Goal: Task Accomplishment & Management: Manage account settings

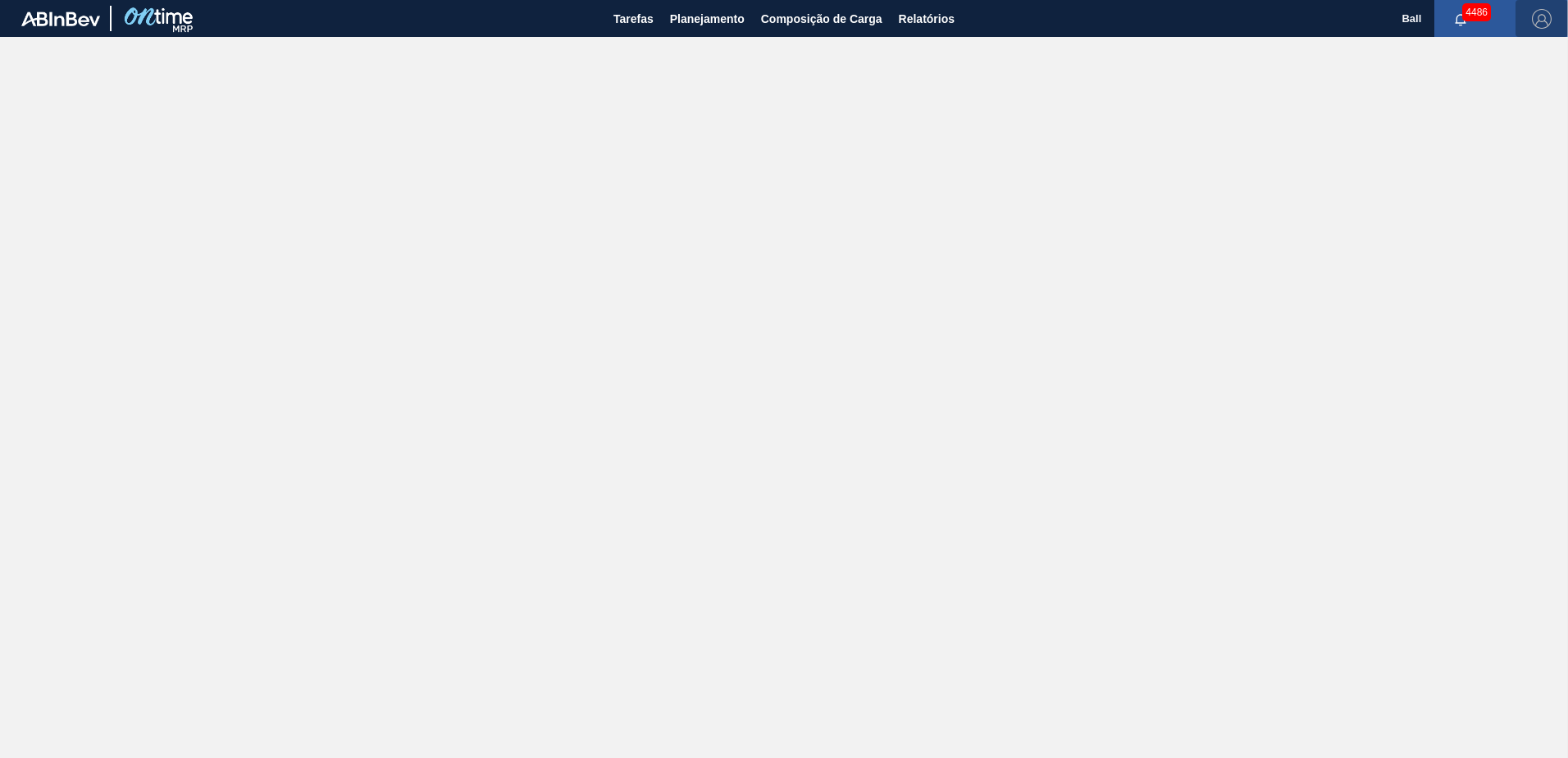
click at [1536, 9] on img "button" at bounding box center [1541, 19] width 20 height 20
click at [1457, 186] on li "Sair" at bounding box center [1494, 176] width 124 height 30
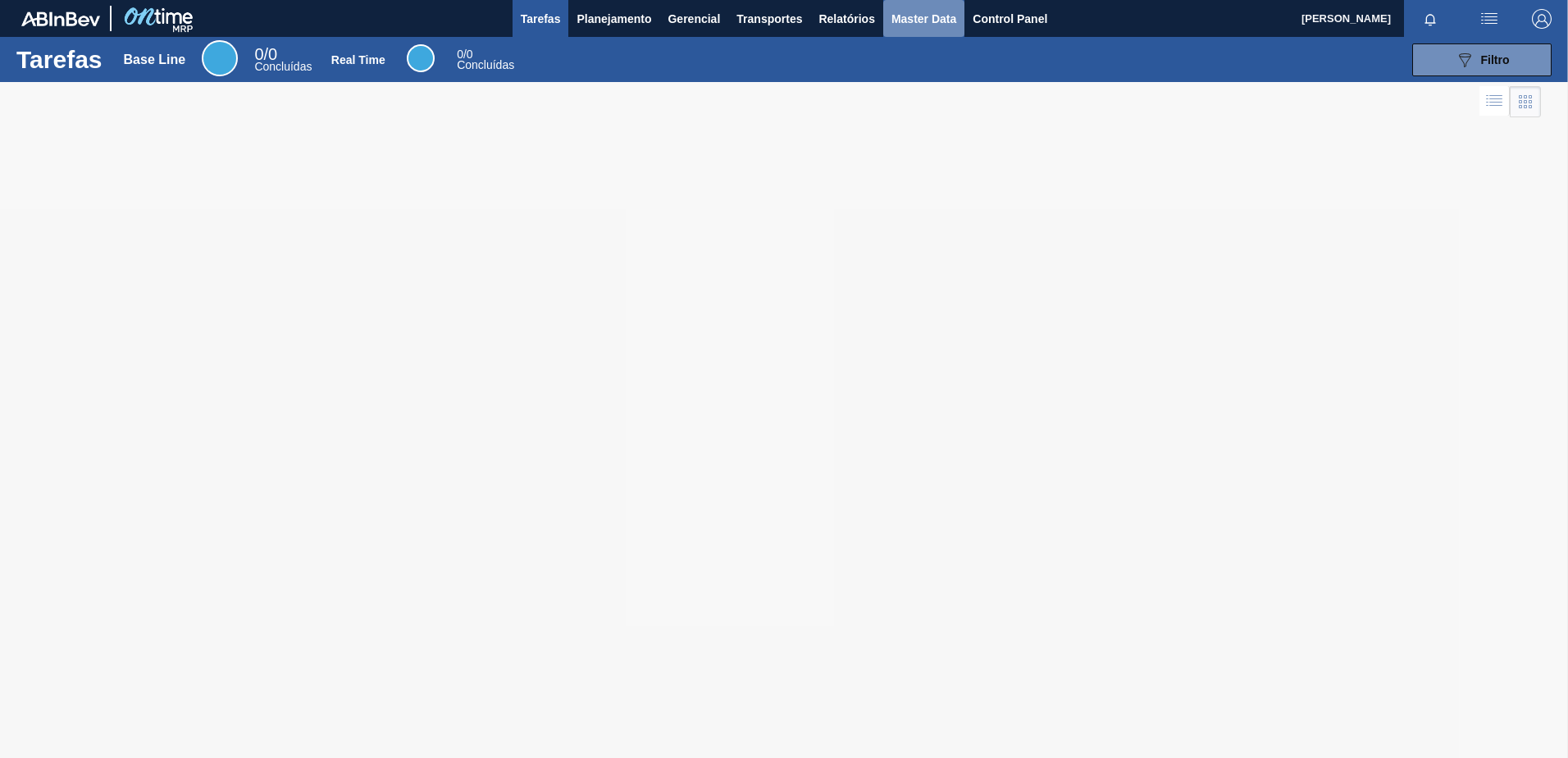
click at [921, 26] on span "Master Data" at bounding box center [924, 19] width 65 height 20
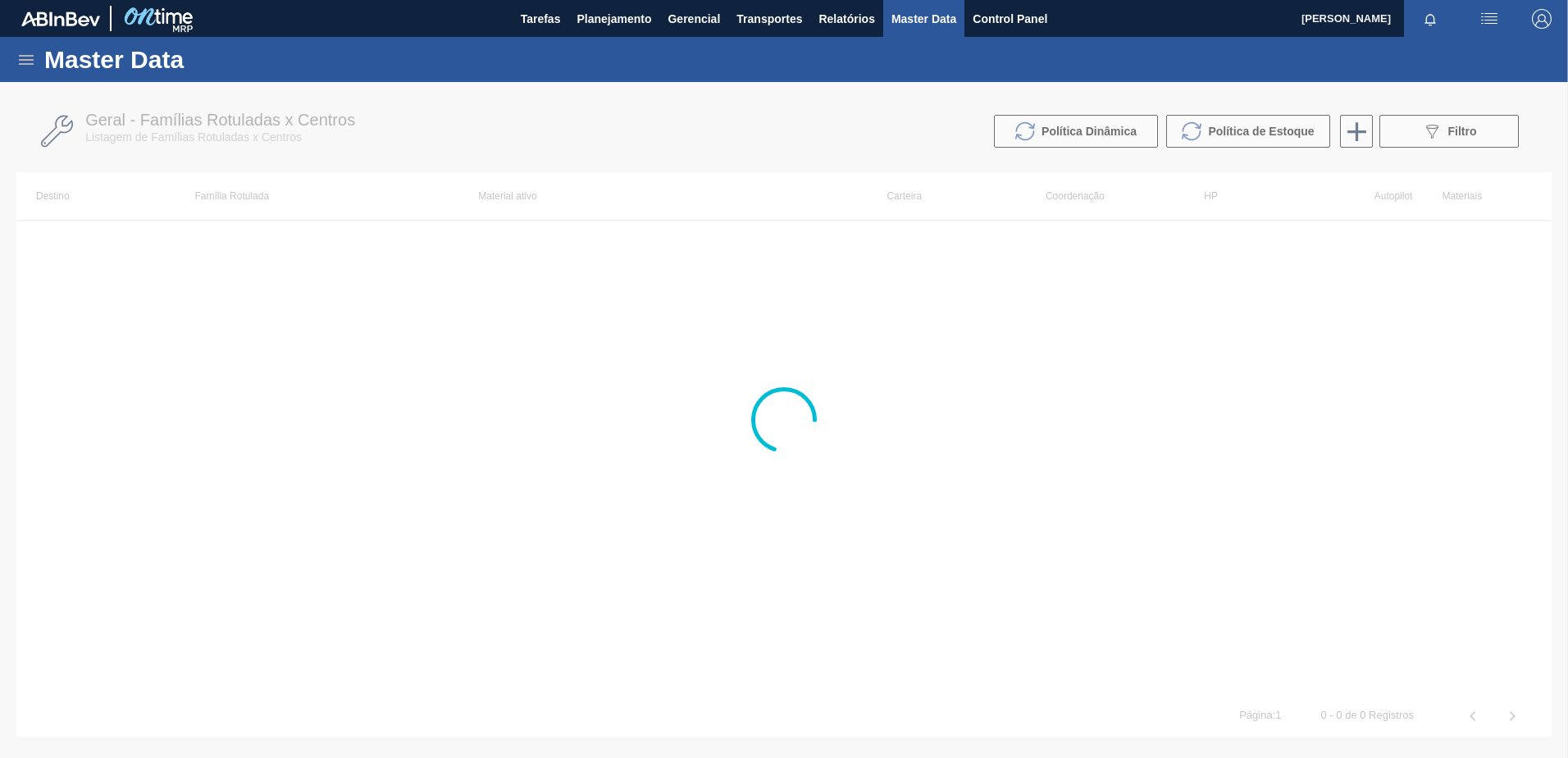
click at [15, 55] on div "Master Data" at bounding box center [784, 59] width 1568 height 45
click at [20, 59] on icon at bounding box center [26, 60] width 14 height 10
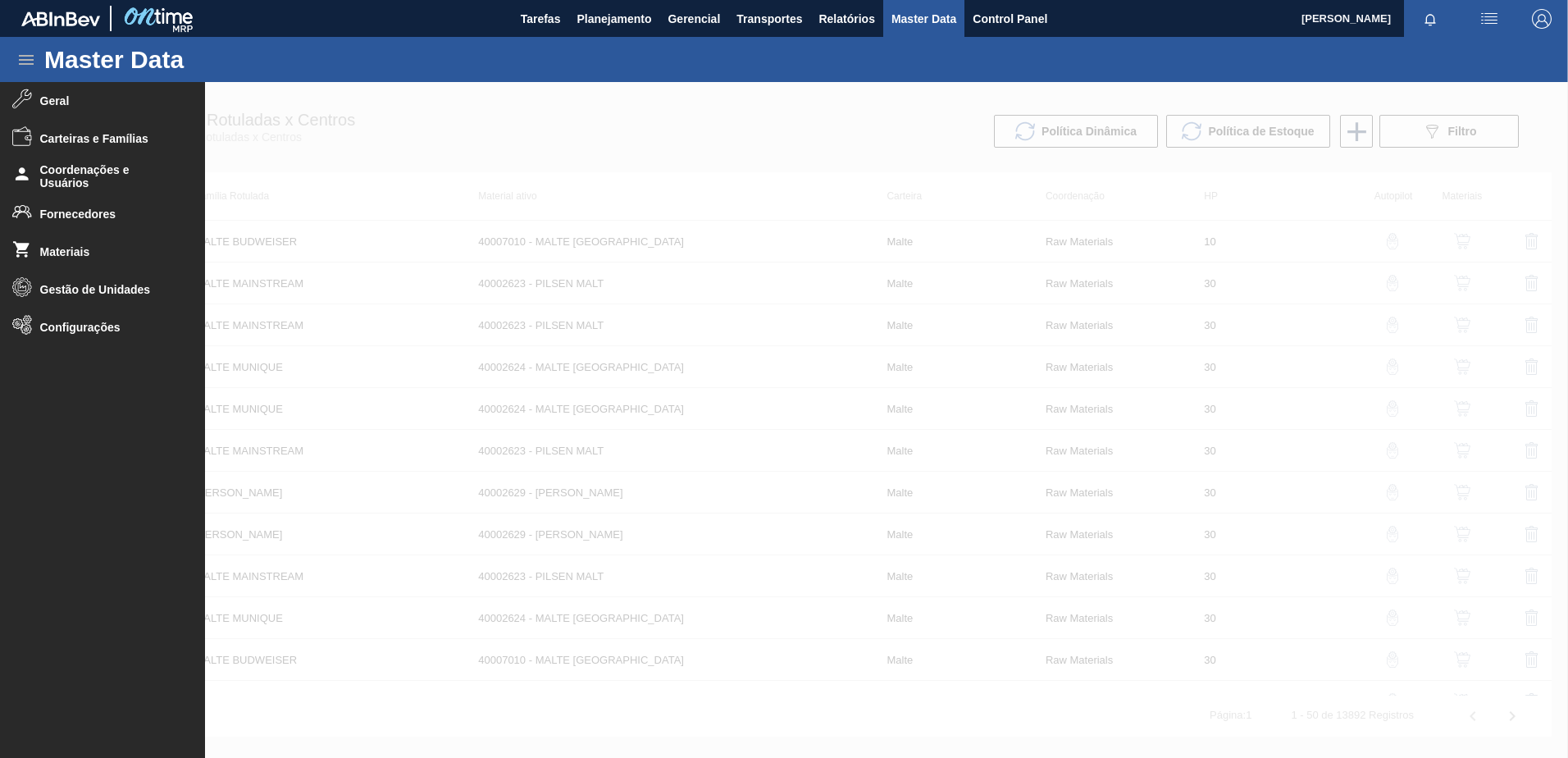
click at [79, 218] on span "Fornecedores" at bounding box center [107, 214] width 135 height 13
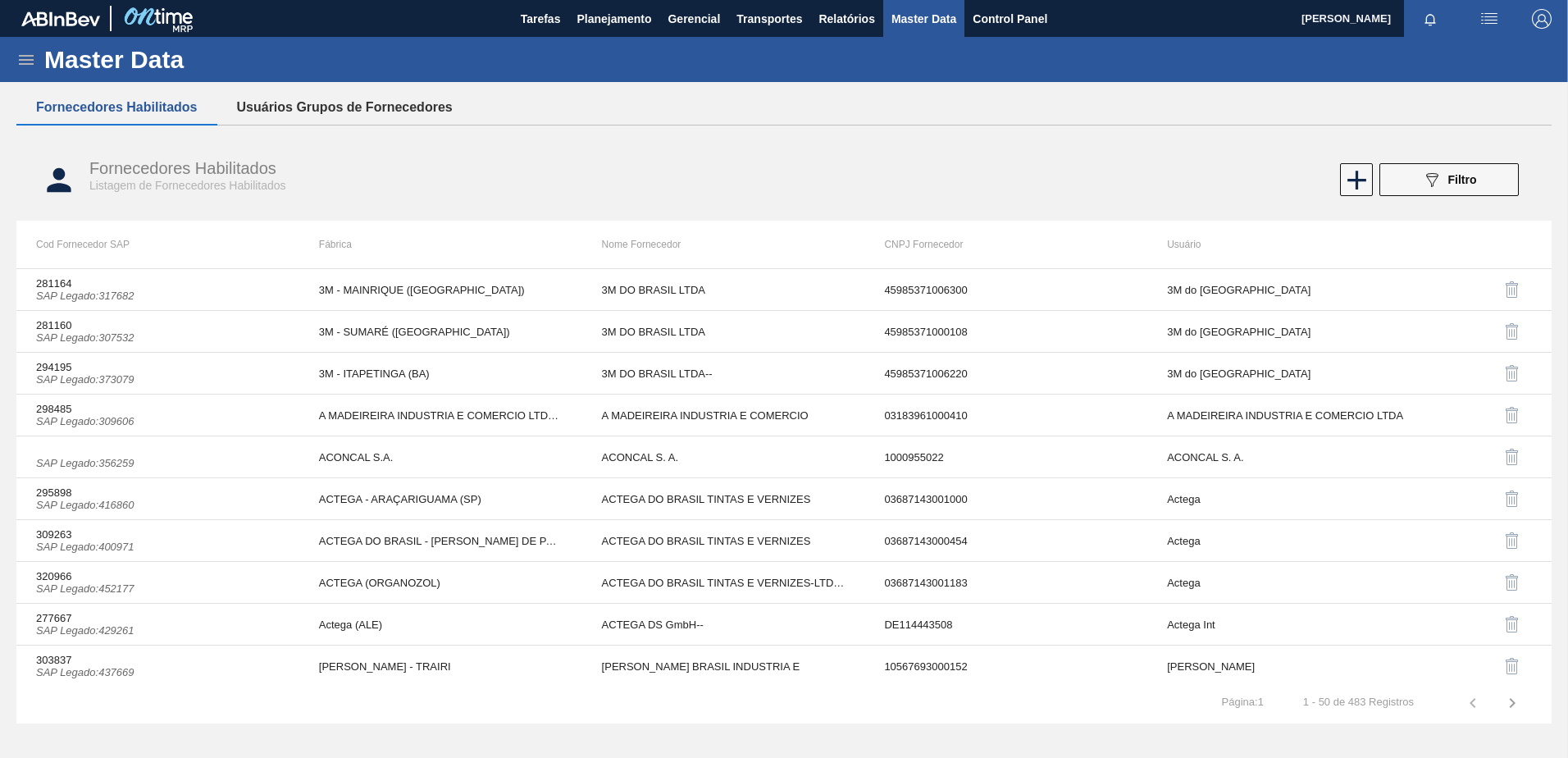
click at [363, 107] on button "Usuários Grupos de Fornecedores" at bounding box center [345, 107] width 255 height 34
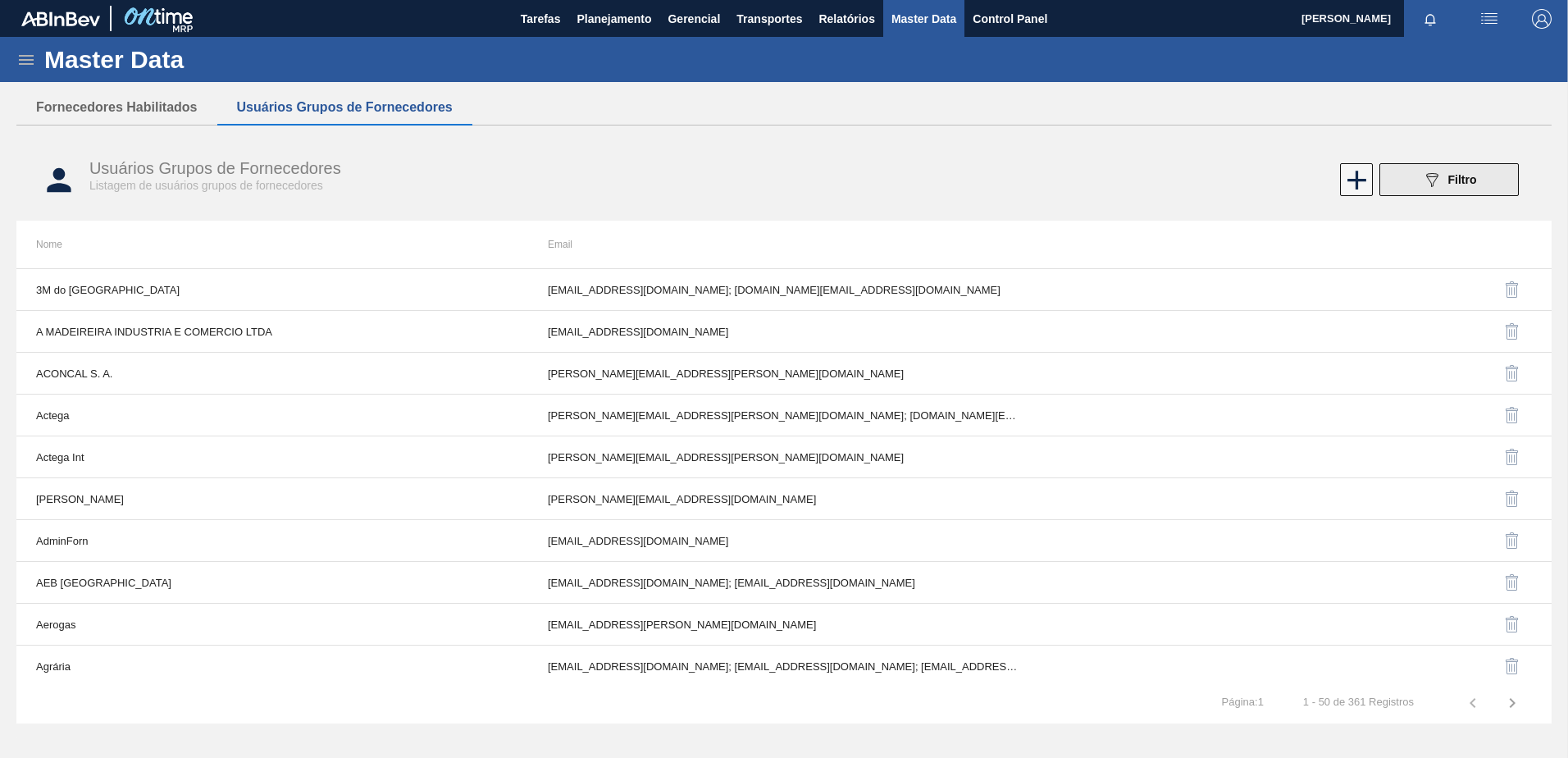
click at [1445, 189] on button "089F7B8B-B2A5-4AFE-B5C0-19BA573D28AC Filtro" at bounding box center [1449, 180] width 140 height 33
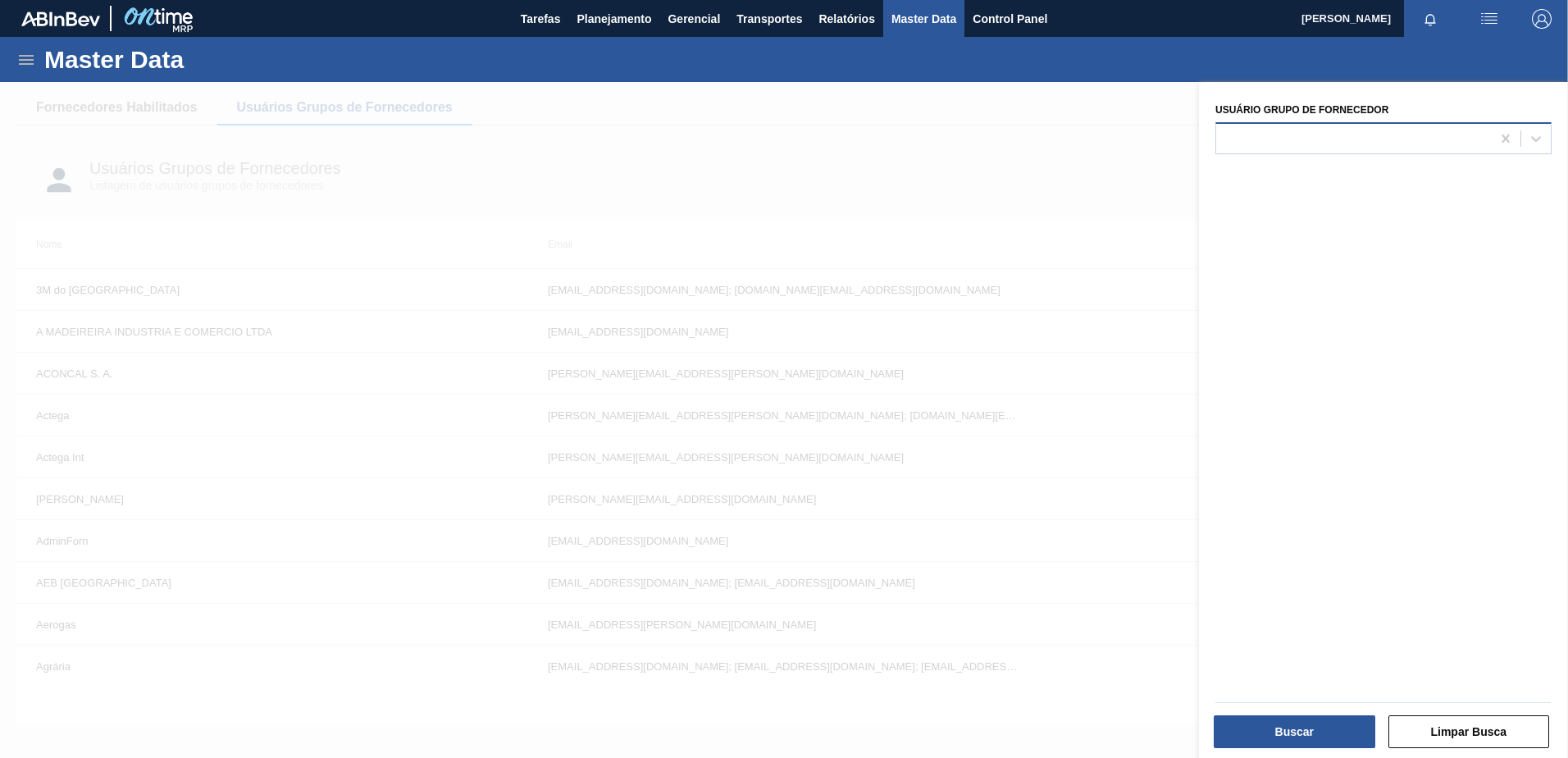
click at [1370, 134] on div at bounding box center [1353, 138] width 275 height 24
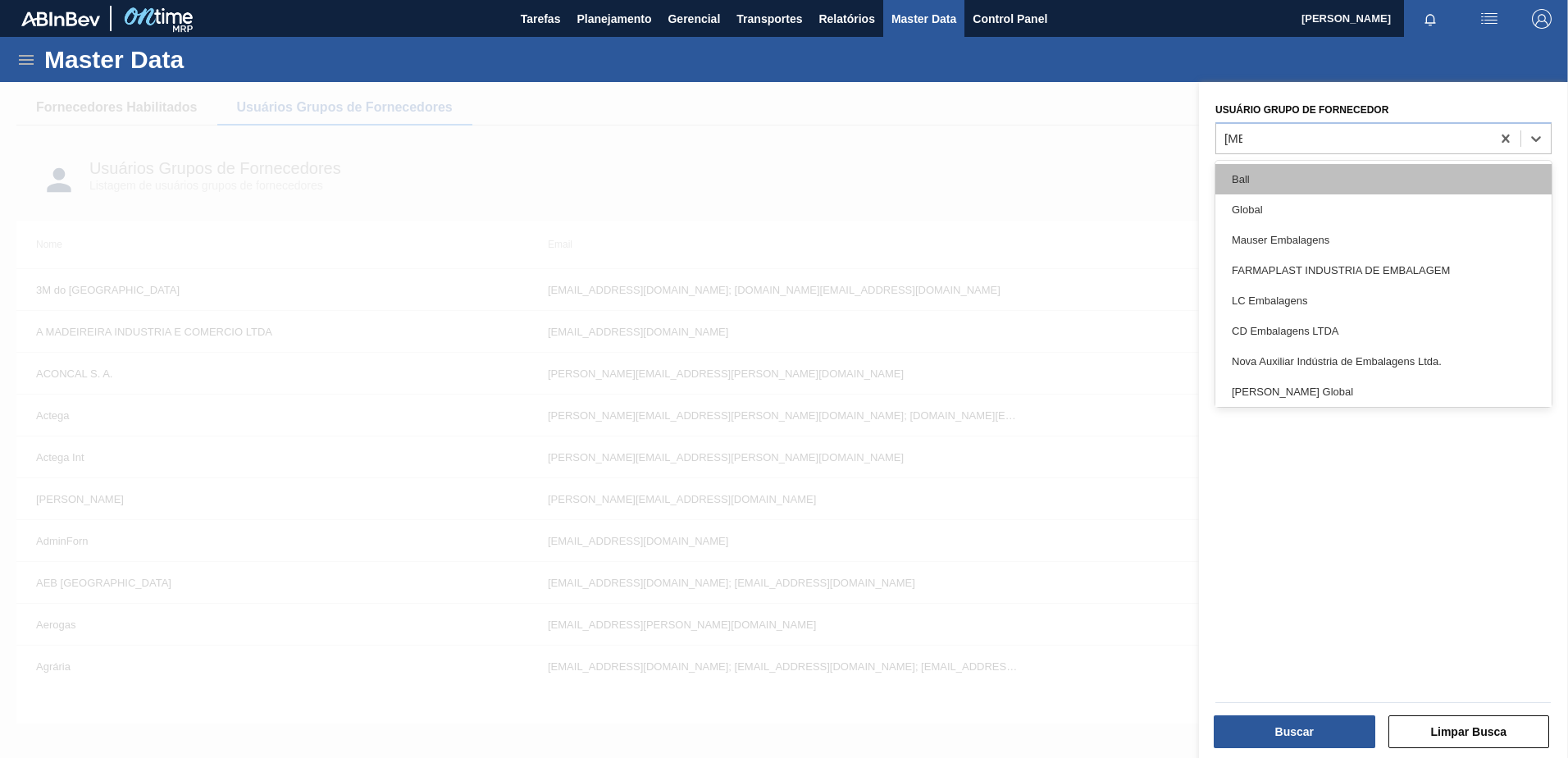
type Fornecedor "ball"
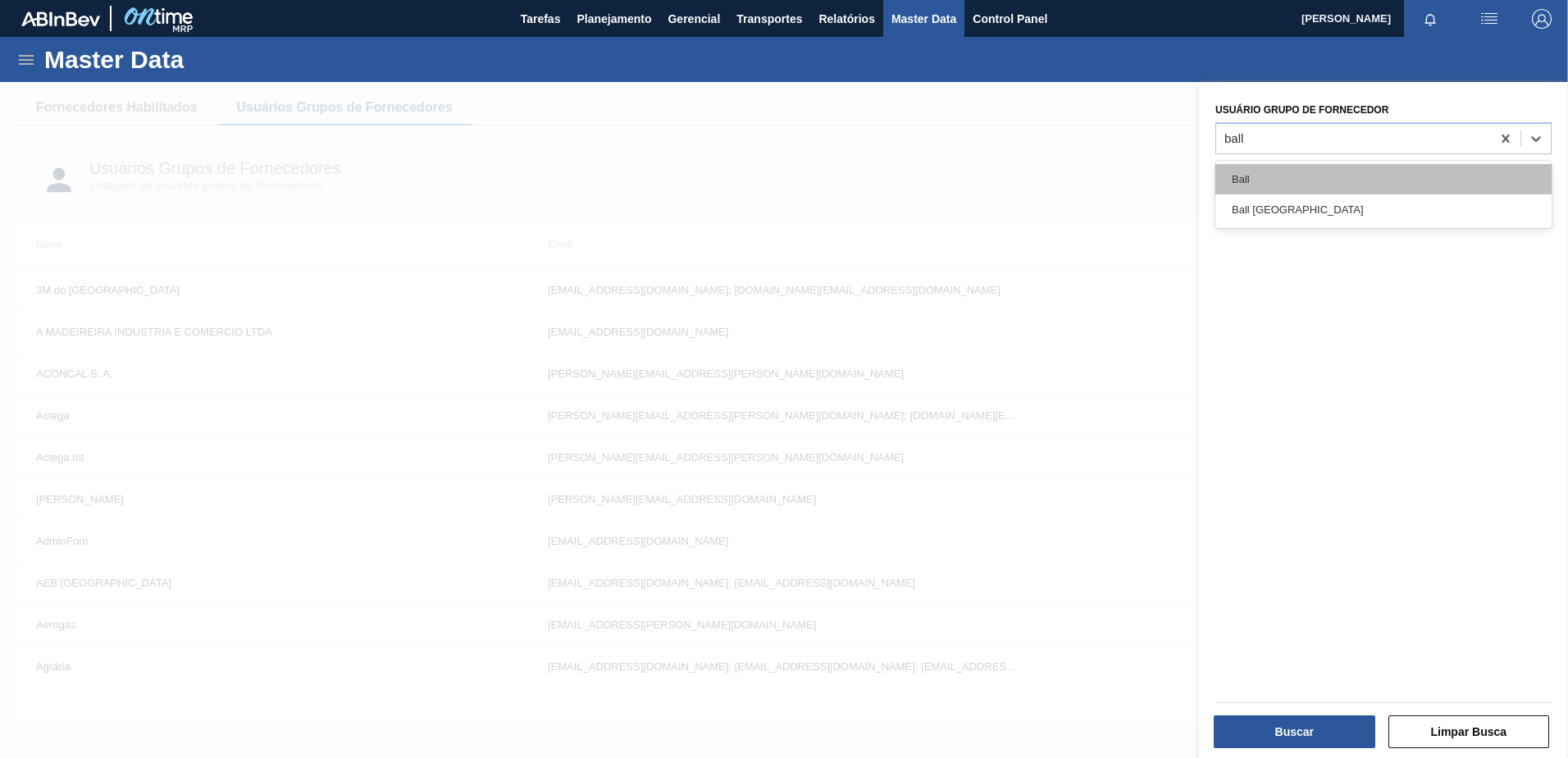
click at [1290, 173] on div "Ball" at bounding box center [1382, 180] width 336 height 31
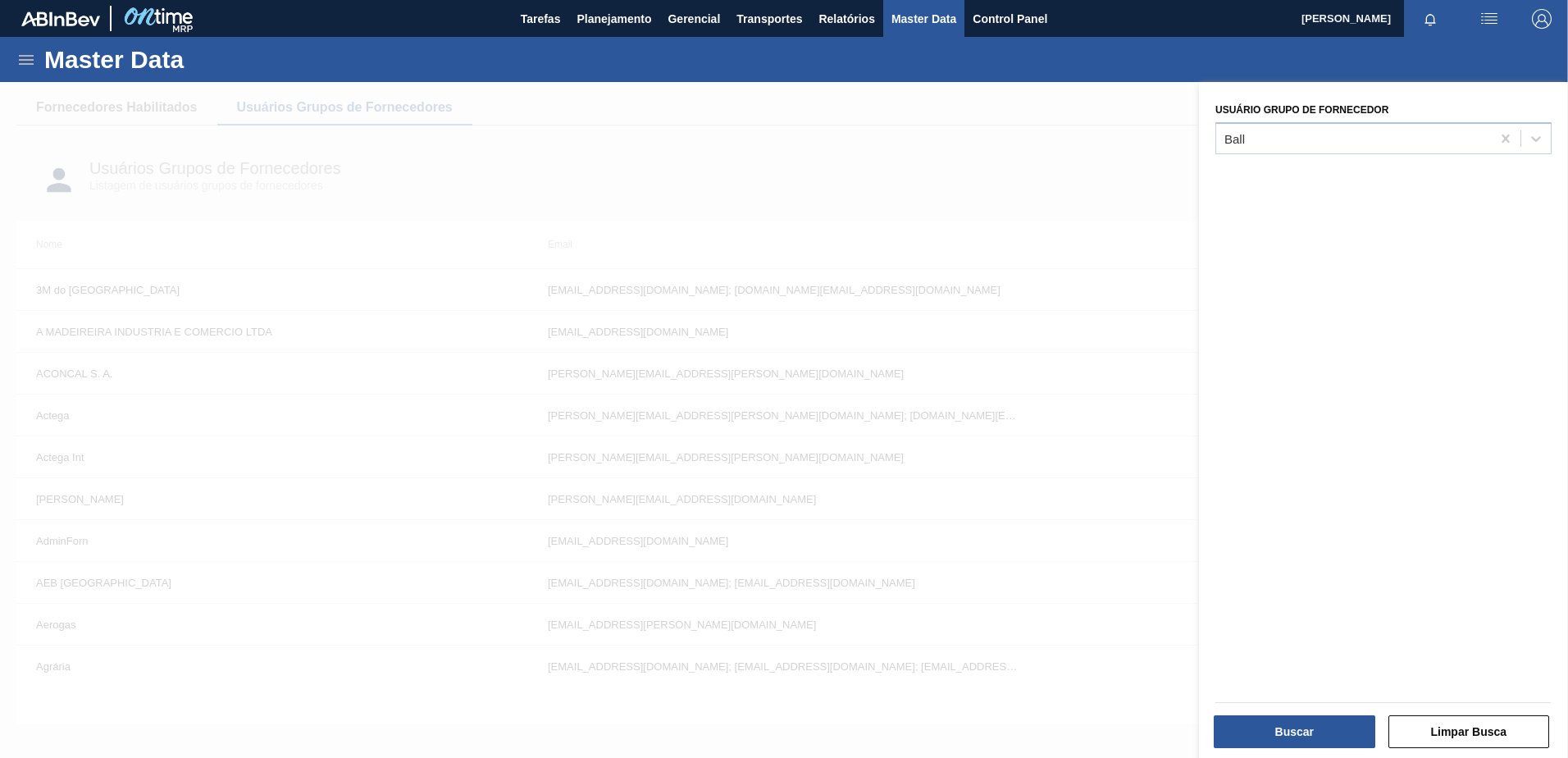
click at [1288, 748] on div "Buscar" at bounding box center [1296, 732] width 175 height 36
click at [1287, 735] on button "Buscar" at bounding box center [1294, 732] width 162 height 33
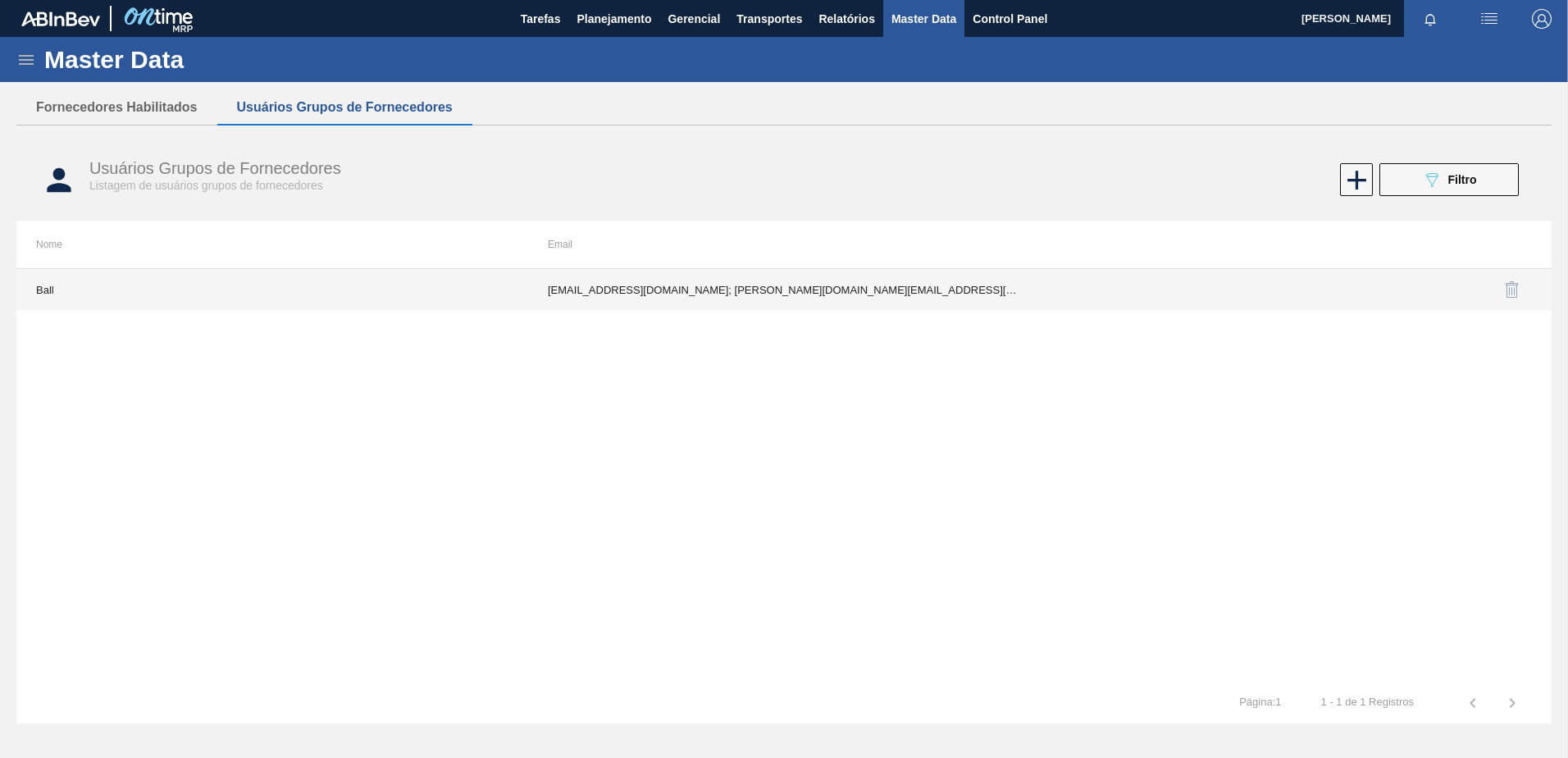
click at [769, 301] on td "fabiana.miranda@ball.com; joao.azevedo@ball.com; lavilson.junior@ball.com; patr…" at bounding box center [783, 290] width 512 height 41
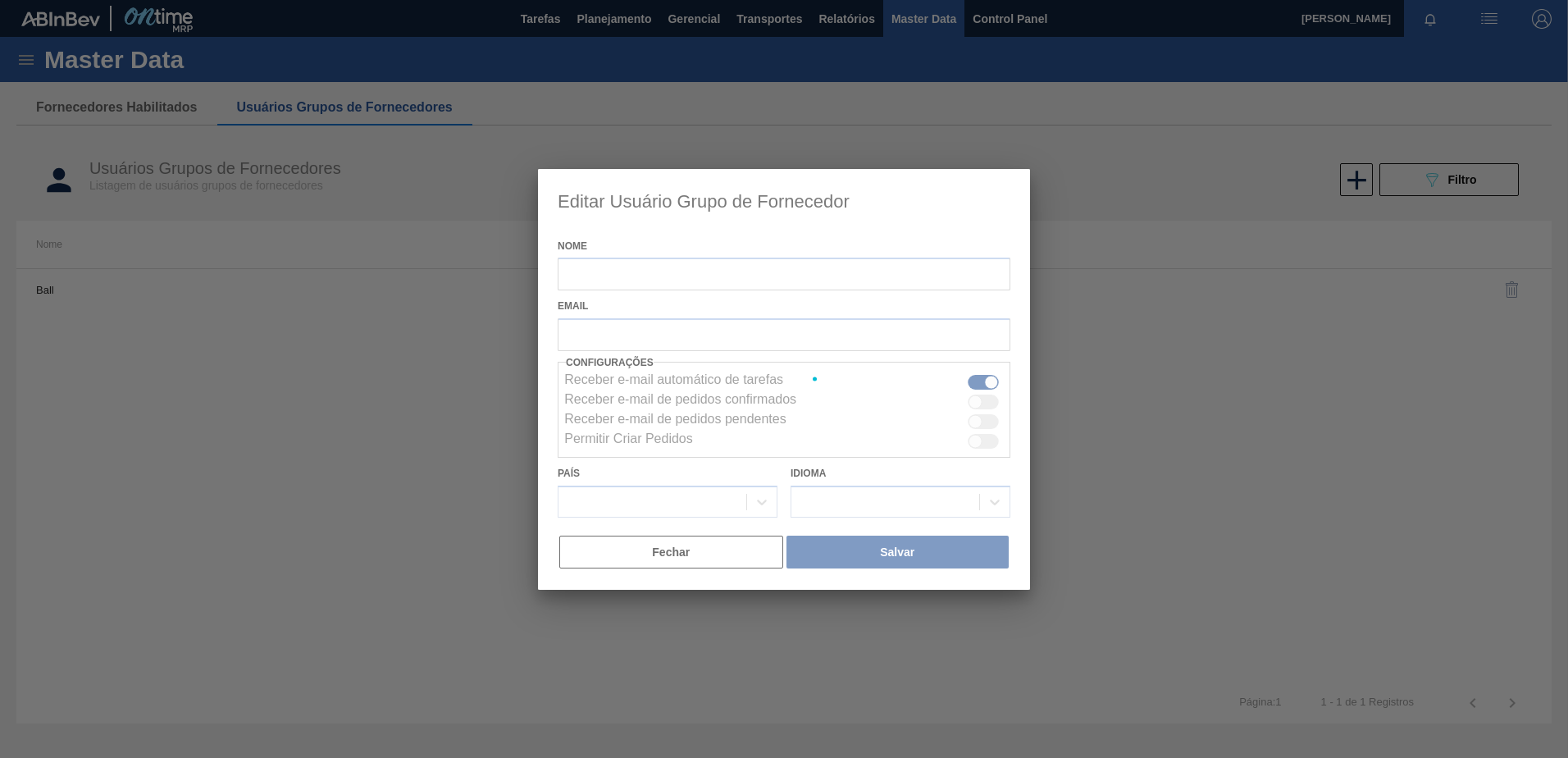
type input "Ball"
checkbox input "true"
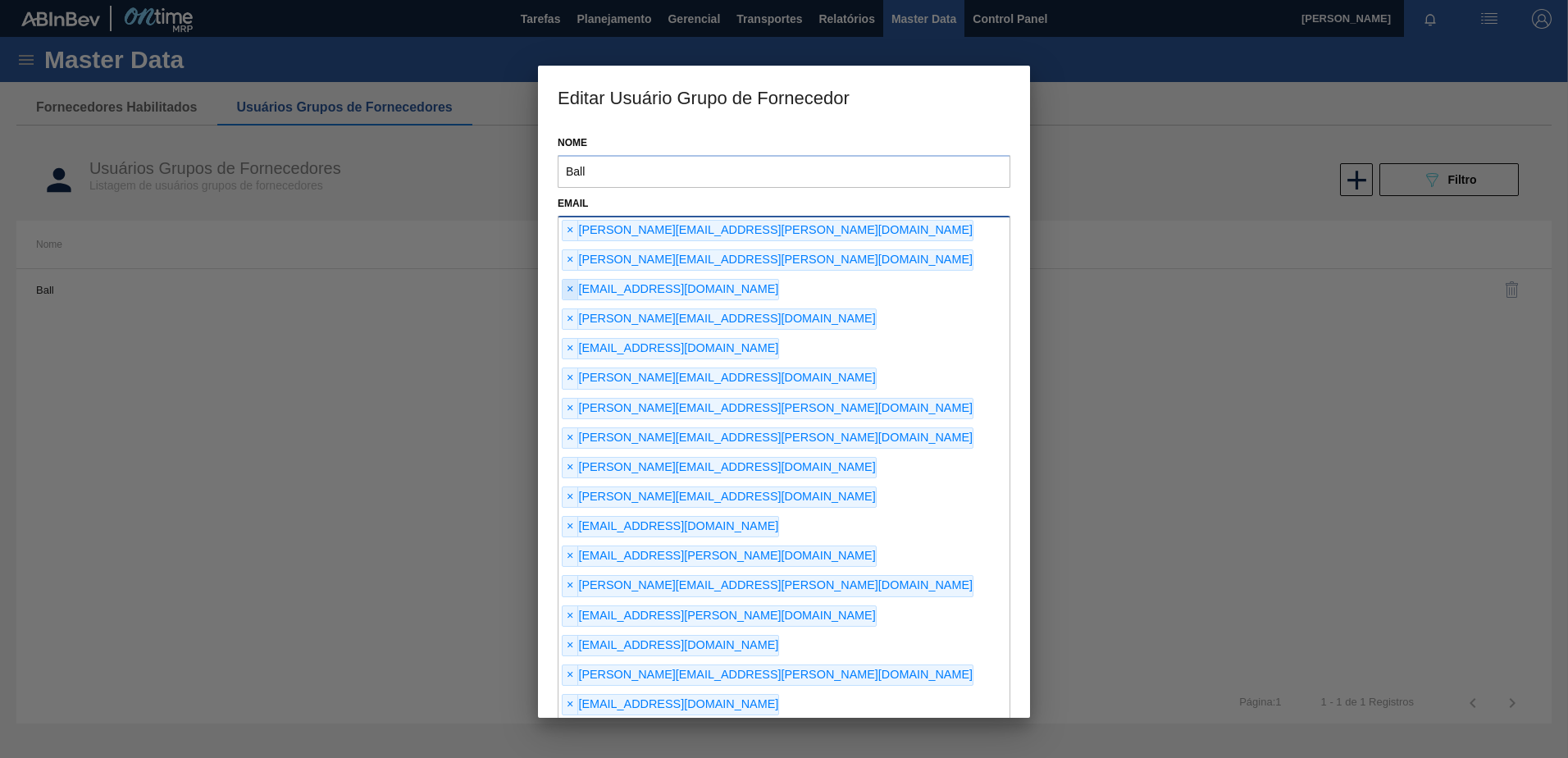
click at [574, 279] on span "×" at bounding box center [570, 289] width 15 height 20
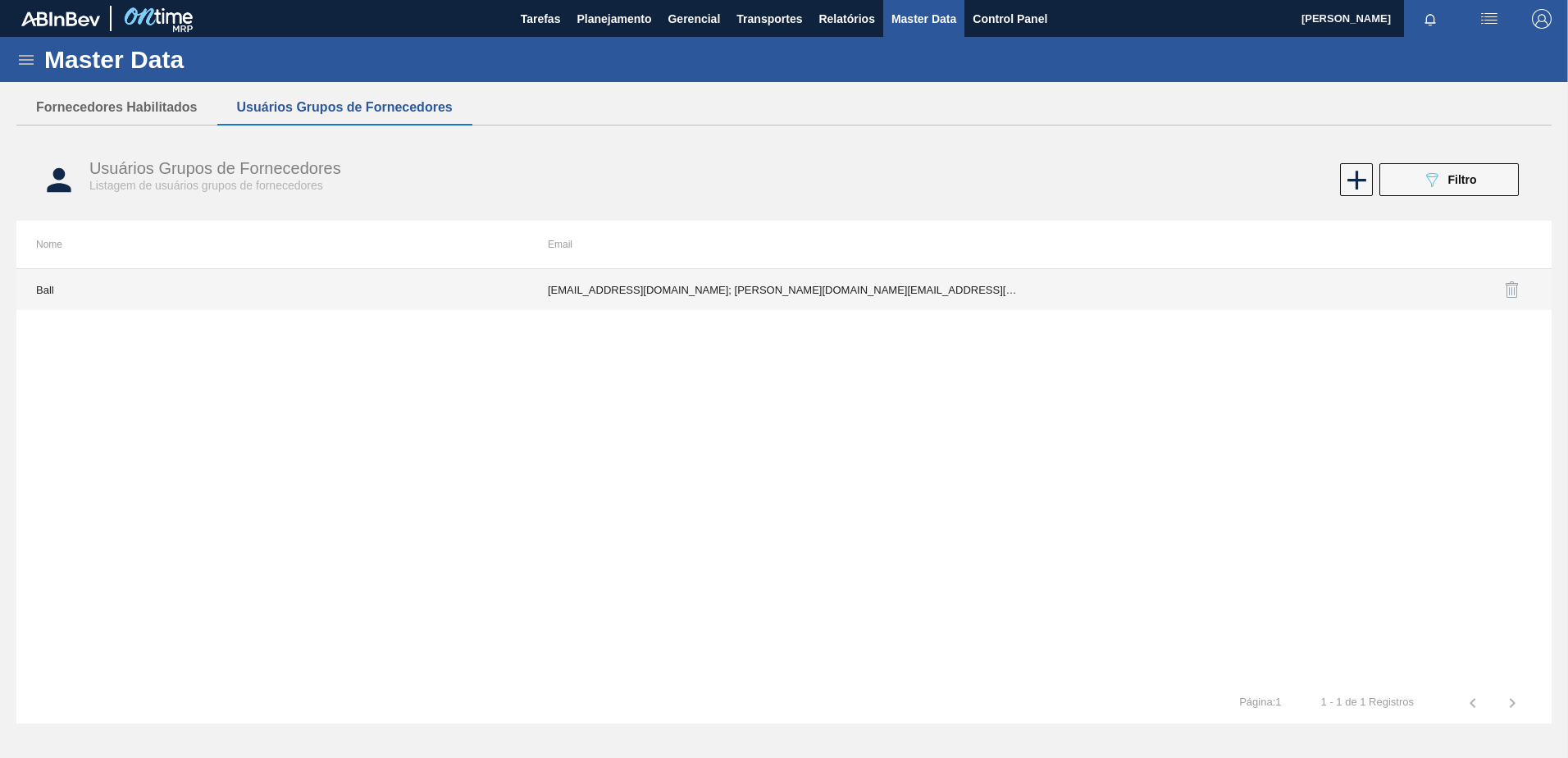
click at [816, 284] on td "fabiana.miranda@ball.com; joao.azevedo@ball.com; patricia.portugal@ball.com; pe…" at bounding box center [783, 290] width 512 height 41
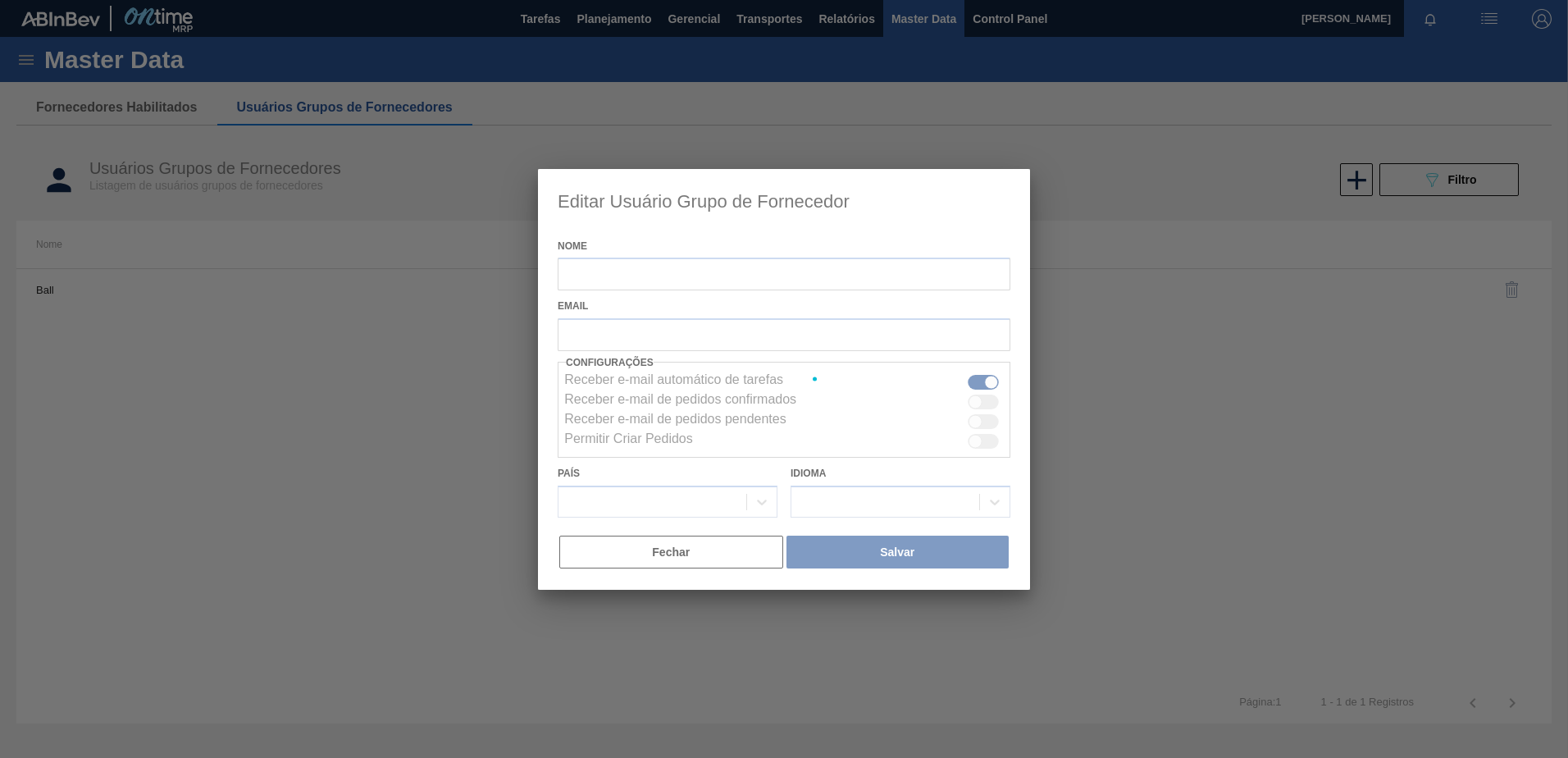
type input "Ball"
checkbox input "true"
